Goal: Task Accomplishment & Management: Manage account settings

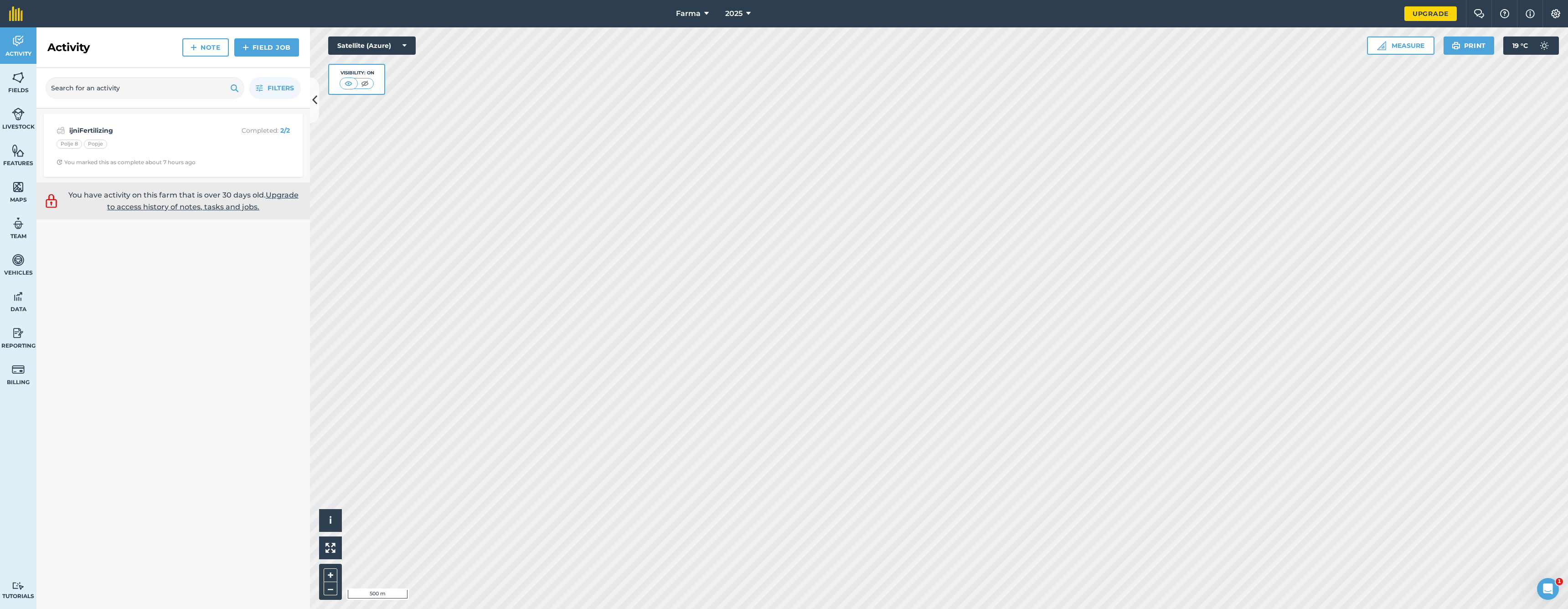
click at [742, 21] on button "2025" at bounding box center [738, 13] width 33 height 27
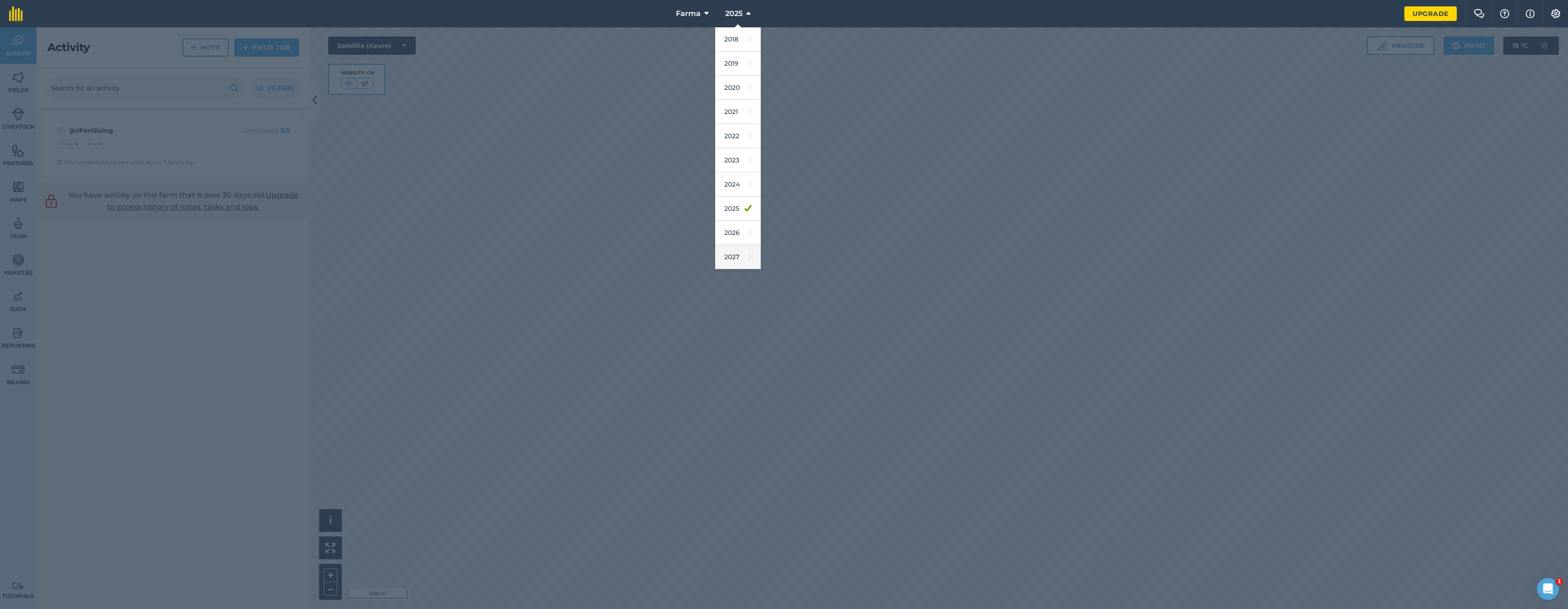
click at [734, 248] on link "2027" at bounding box center [738, 256] width 46 height 24
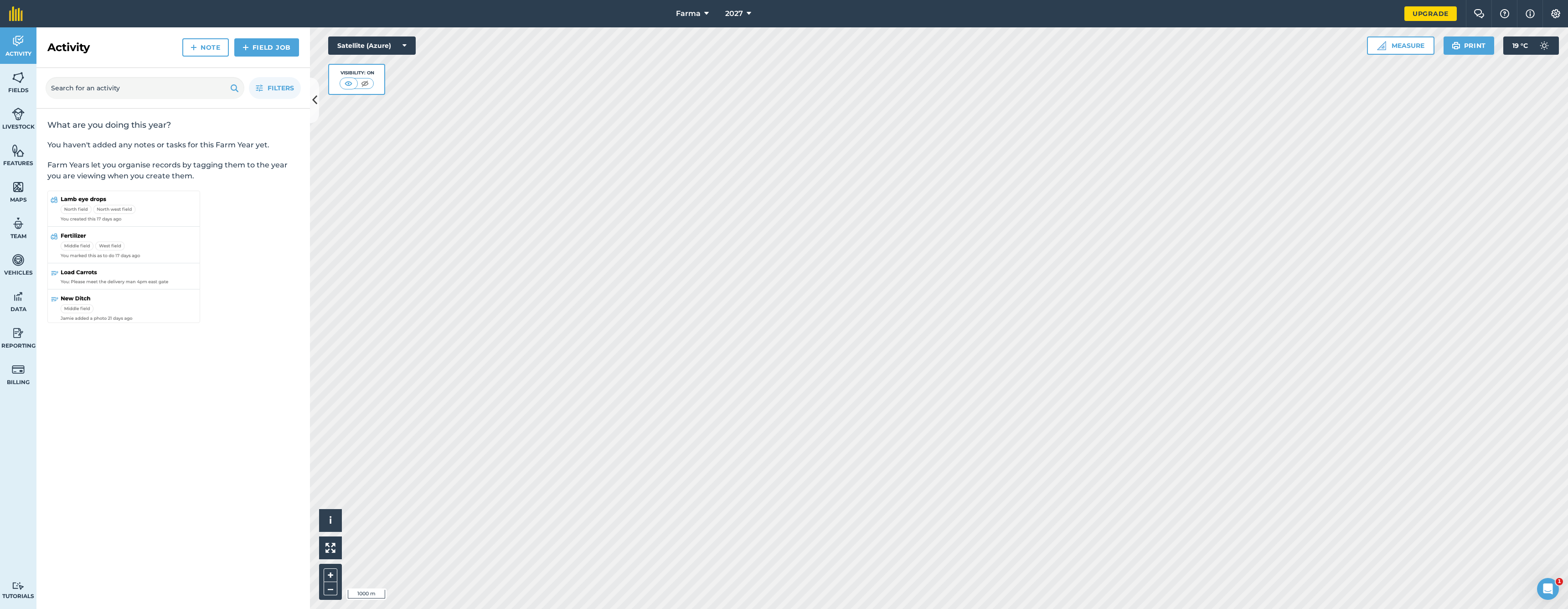
click at [737, 15] on span "2027" at bounding box center [735, 13] width 18 height 11
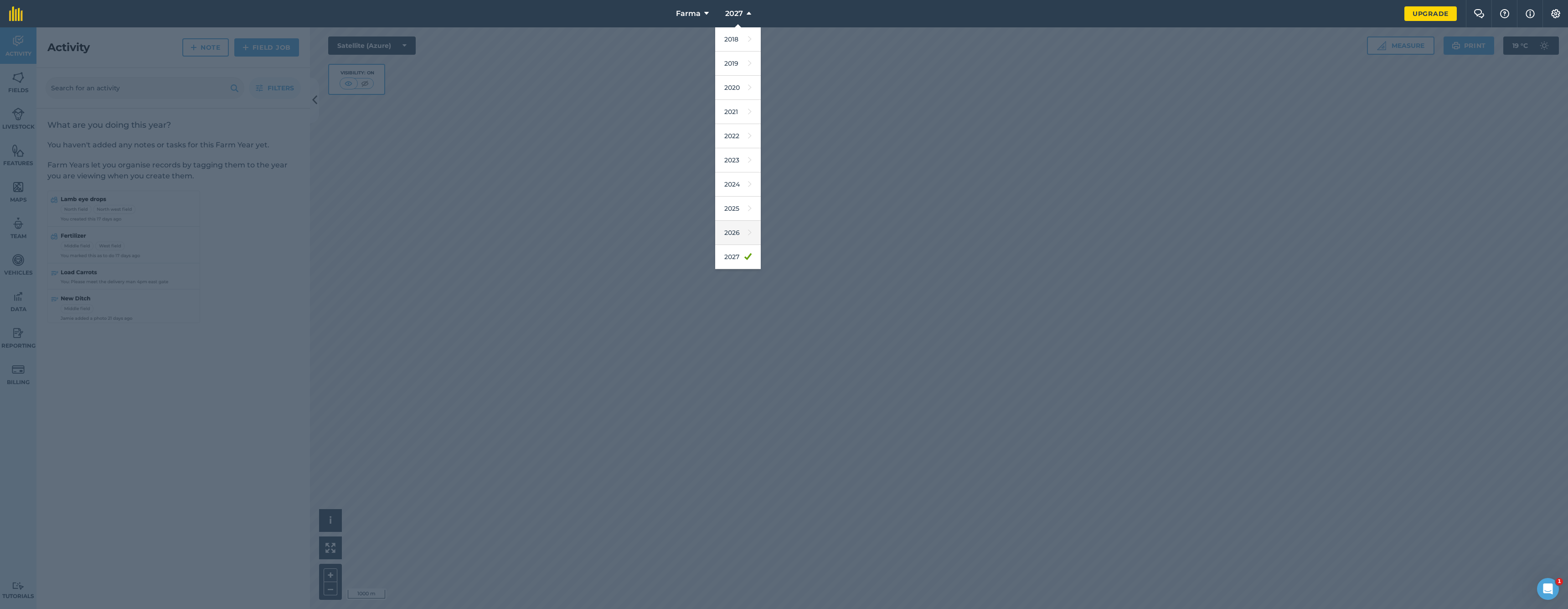
click at [731, 241] on link "2026" at bounding box center [738, 232] width 46 height 24
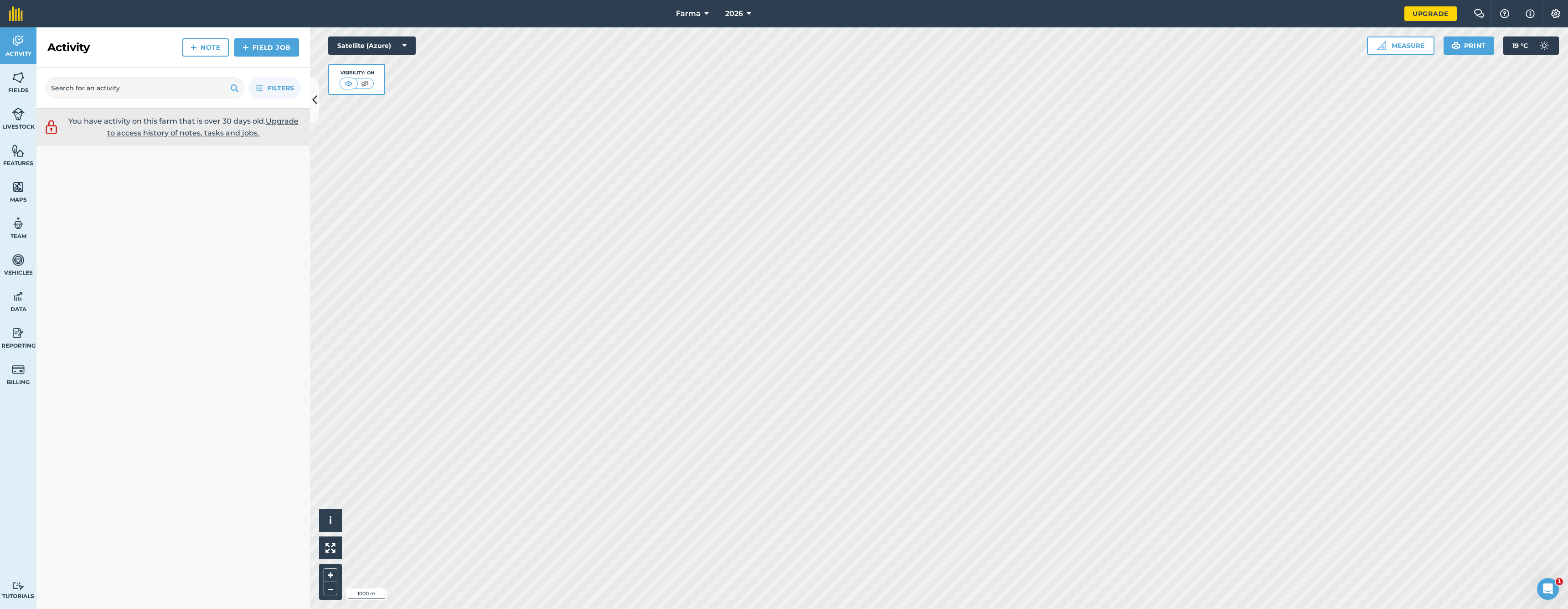
click at [741, 9] on span "2026" at bounding box center [735, 13] width 18 height 11
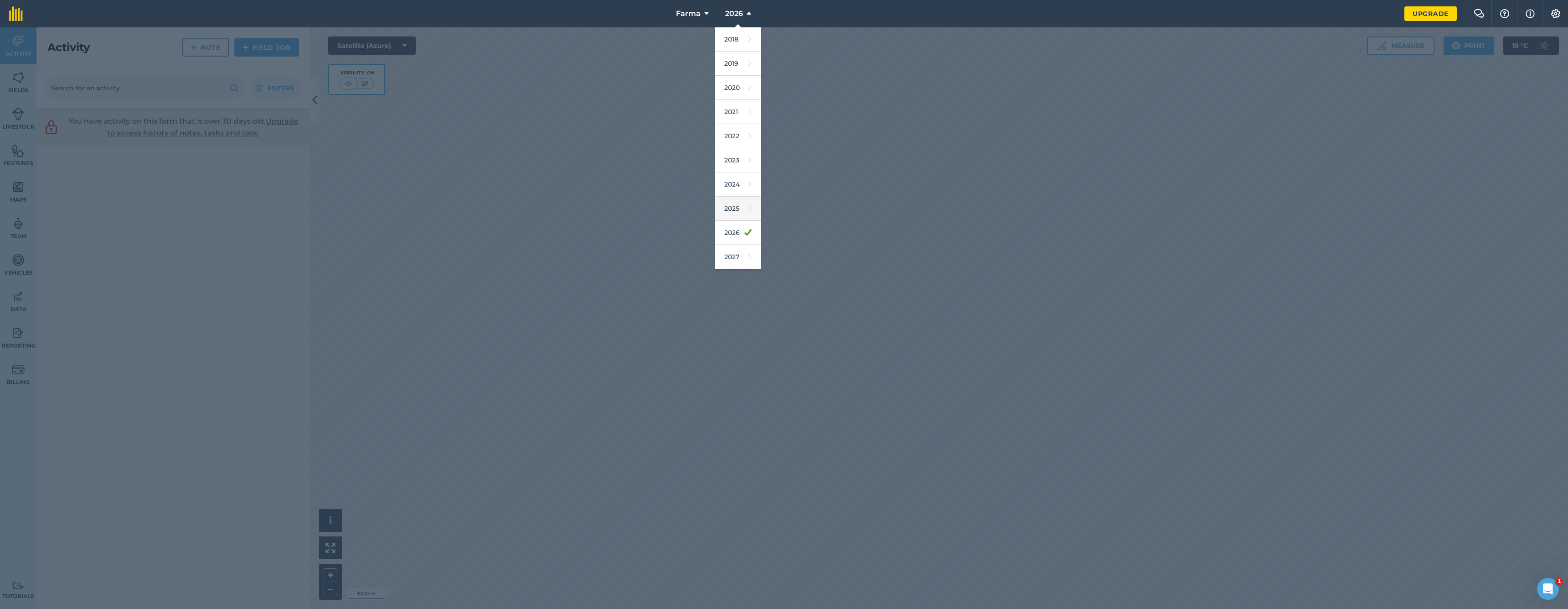
click at [728, 210] on link "2025" at bounding box center [738, 209] width 46 height 24
